Goal: Transaction & Acquisition: Purchase product/service

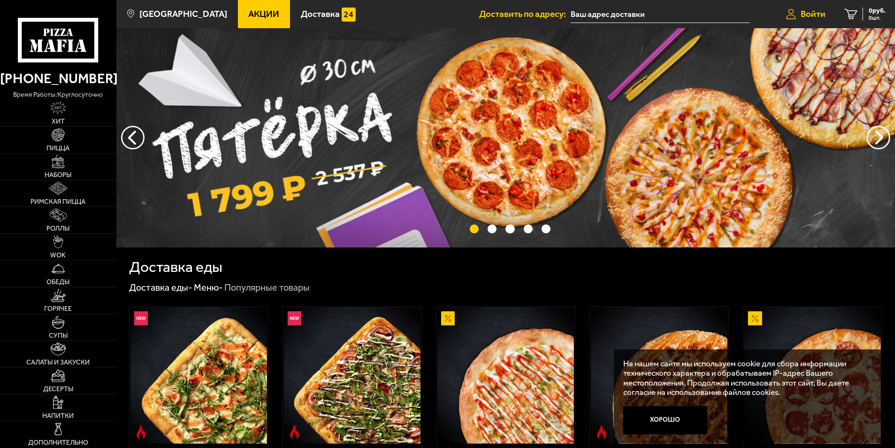
click at [807, 14] on span "Войти" at bounding box center [813, 13] width 25 height 9
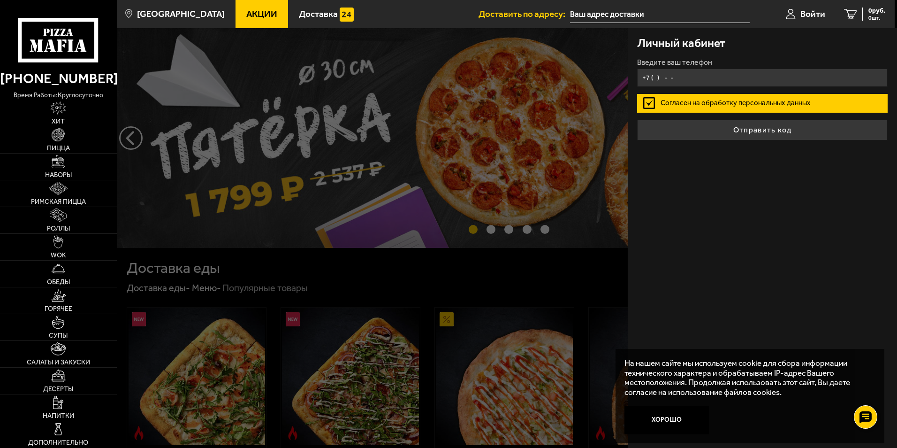
click at [685, 79] on input "+7 ( ) - -" at bounding box center [762, 78] width 251 height 18
click at [654, 81] on input "+7 ( ) - -" at bounding box center [762, 78] width 251 height 18
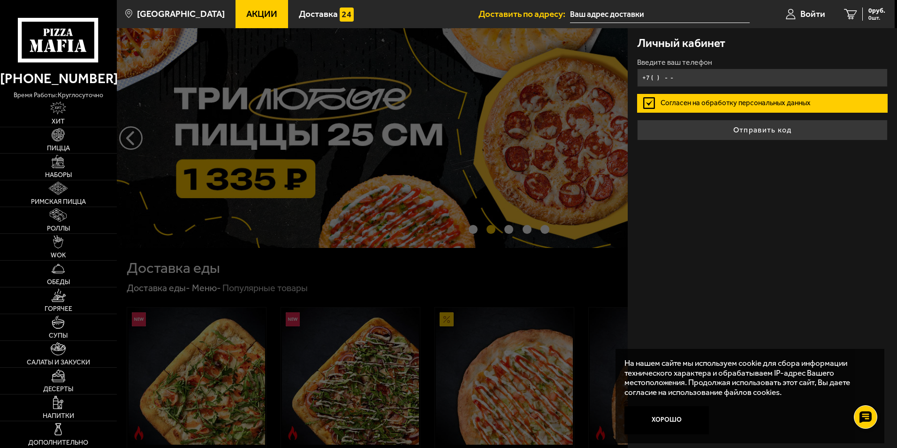
click at [653, 81] on input "+7 ( ) - -" at bounding box center [762, 78] width 251 height 18
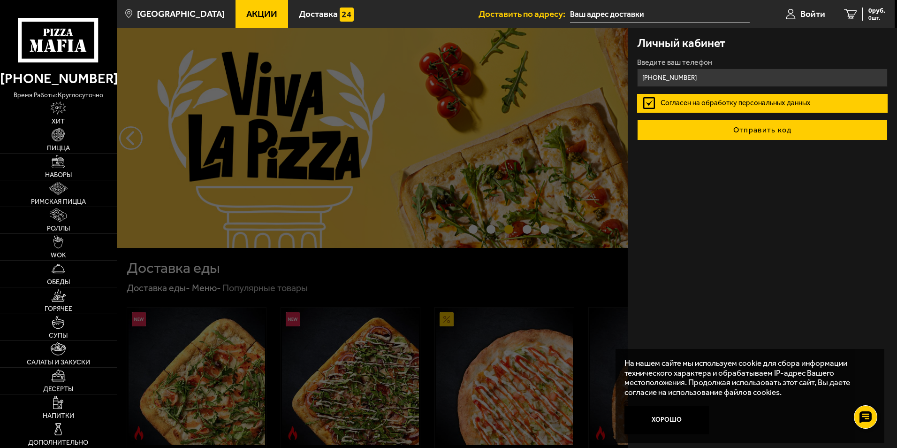
type input "[PHONE_NUMBER]"
click at [721, 126] on button "Отправить код" at bounding box center [762, 130] width 251 height 21
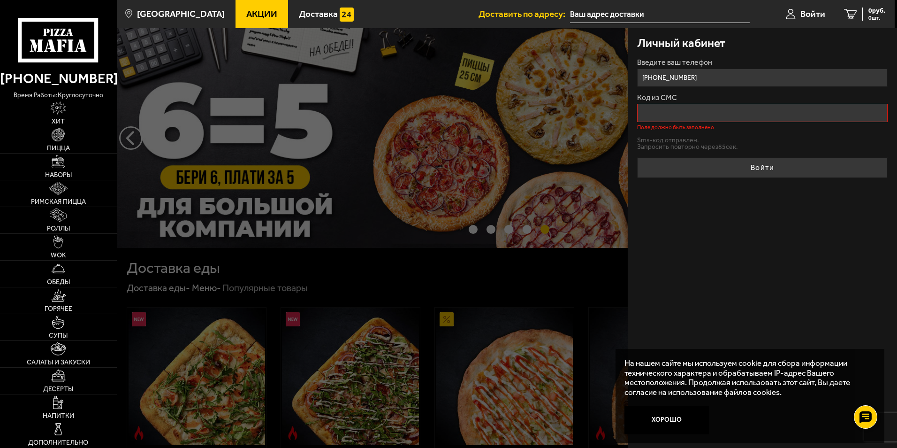
click at [671, 115] on input "Код из СМС" at bounding box center [762, 113] width 251 height 18
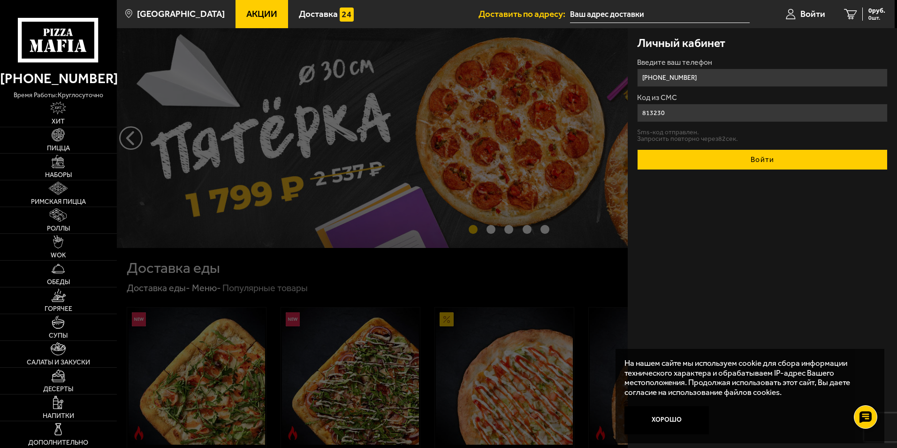
type input "813230"
click at [725, 151] on button "Войти" at bounding box center [762, 159] width 251 height 21
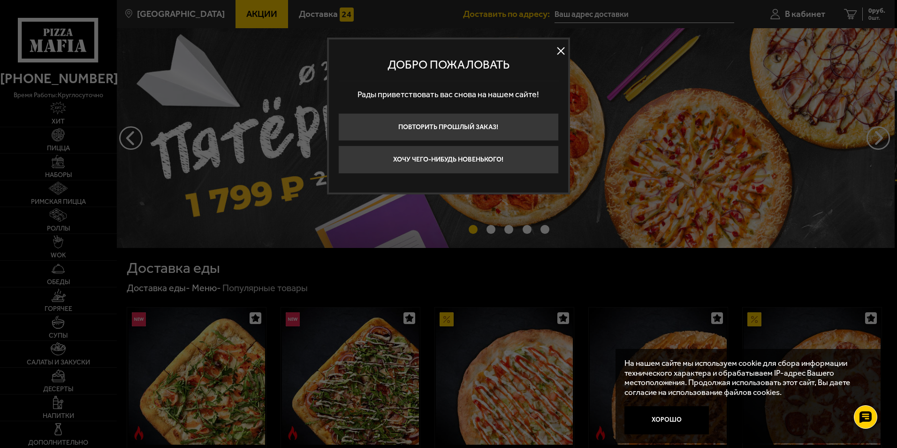
click at [556, 49] on button at bounding box center [561, 51] width 14 height 14
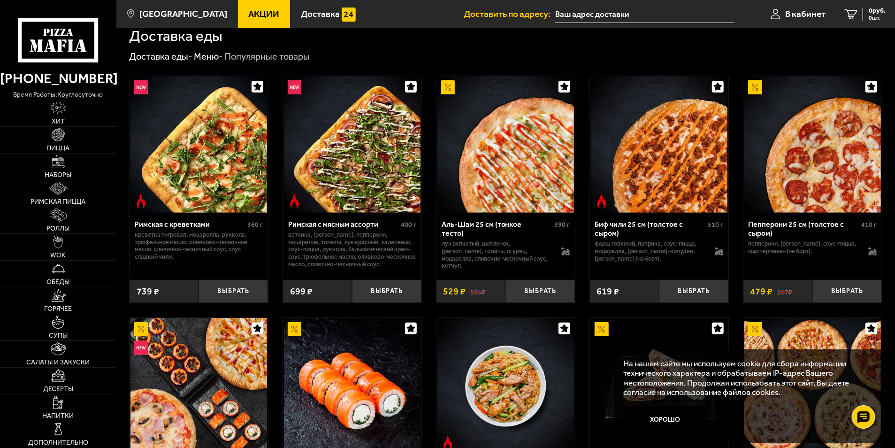
scroll to position [235, 0]
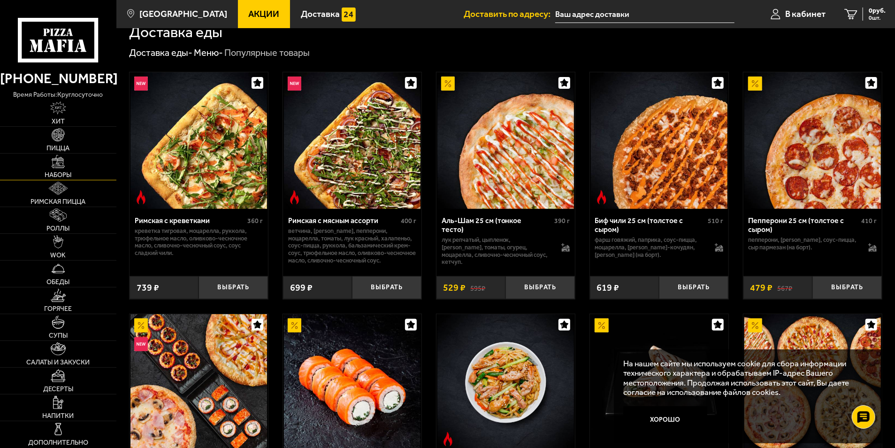
click at [68, 170] on link "Наборы" at bounding box center [58, 166] width 116 height 26
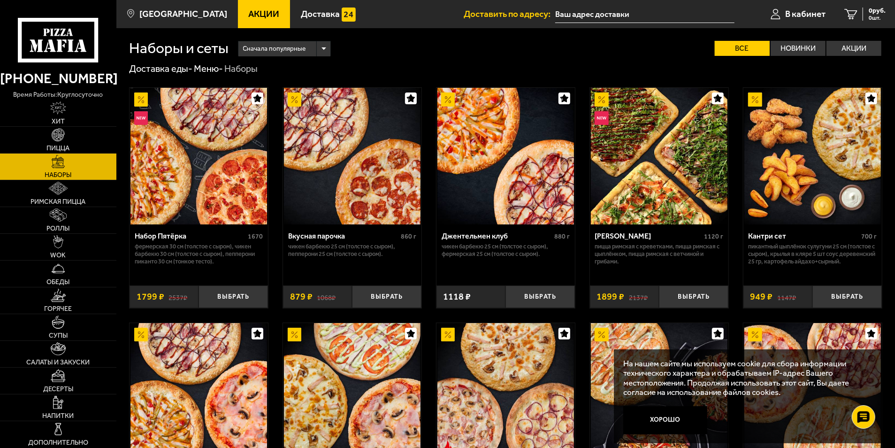
click at [695, 423] on button "Хорошо" at bounding box center [665, 420] width 84 height 28
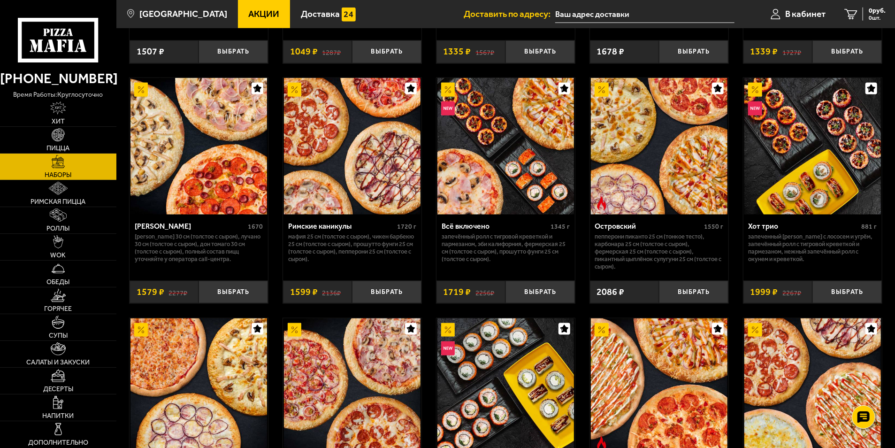
scroll to position [751, 0]
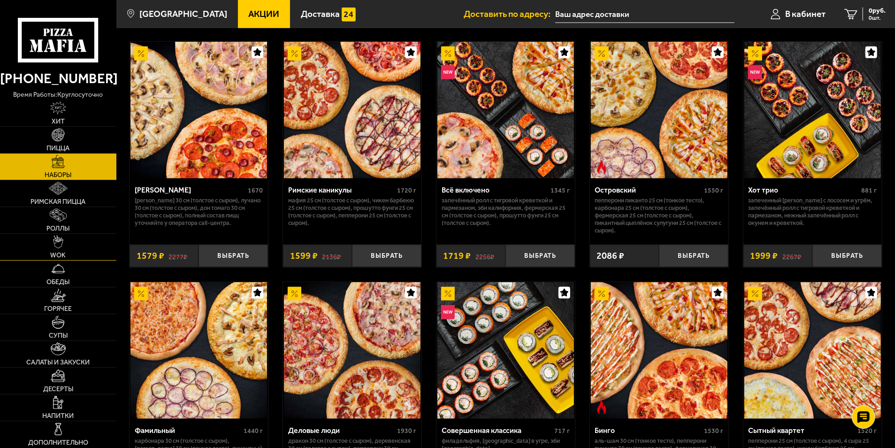
click at [79, 249] on link "WOK" at bounding box center [58, 247] width 116 height 26
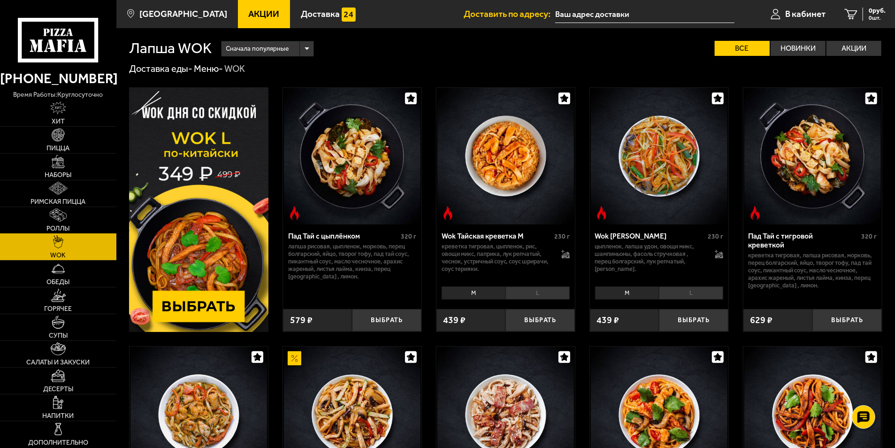
click at [77, 226] on link "Роллы" at bounding box center [58, 220] width 116 height 26
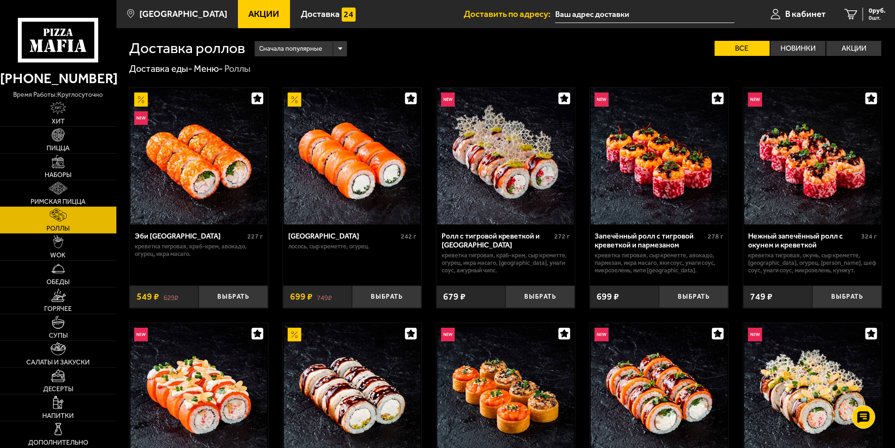
click at [85, 200] on span "Римская пицца" at bounding box center [58, 202] width 55 height 7
